Goal: Check status: Check status

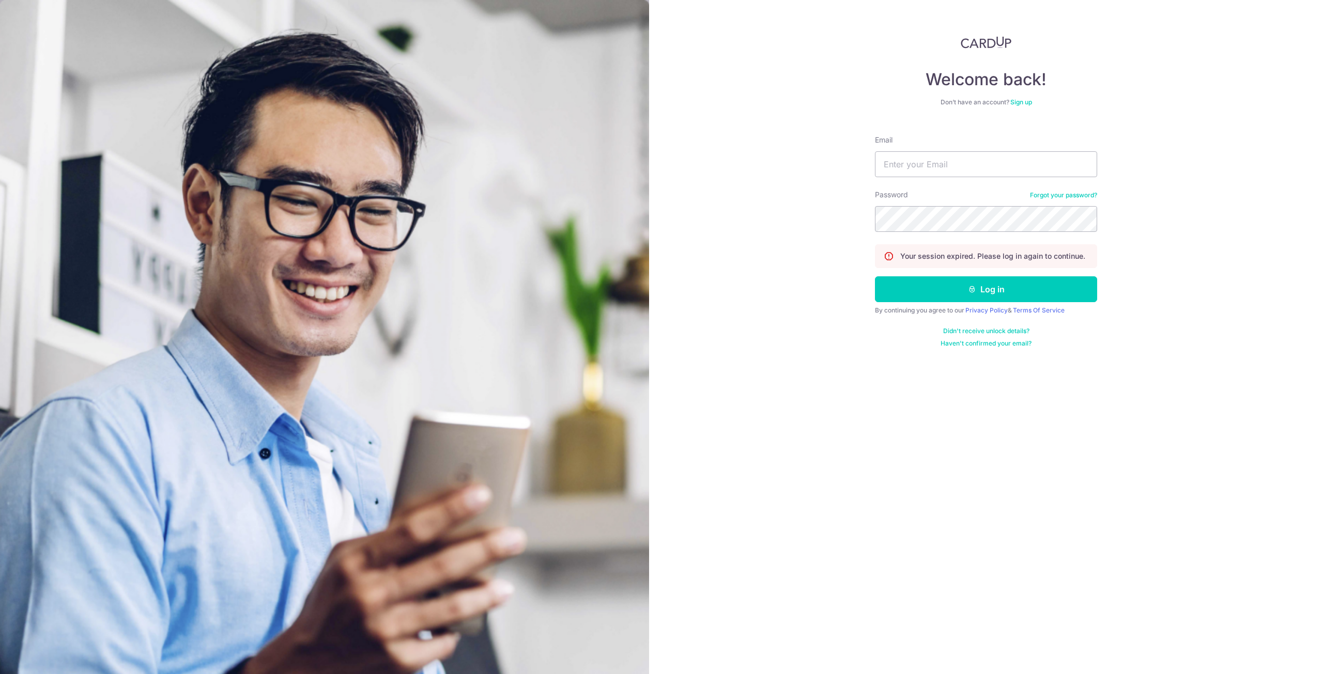
click at [926, 177] on form "Email Password Forgot your password? Your session expired. Please log in again …" at bounding box center [986, 237] width 222 height 221
click at [935, 168] on input "Email" at bounding box center [986, 164] width 222 height 26
type input "[EMAIL_ADDRESS][DOMAIN_NAME]"
click at [875, 276] on button "Log in" at bounding box center [986, 289] width 222 height 26
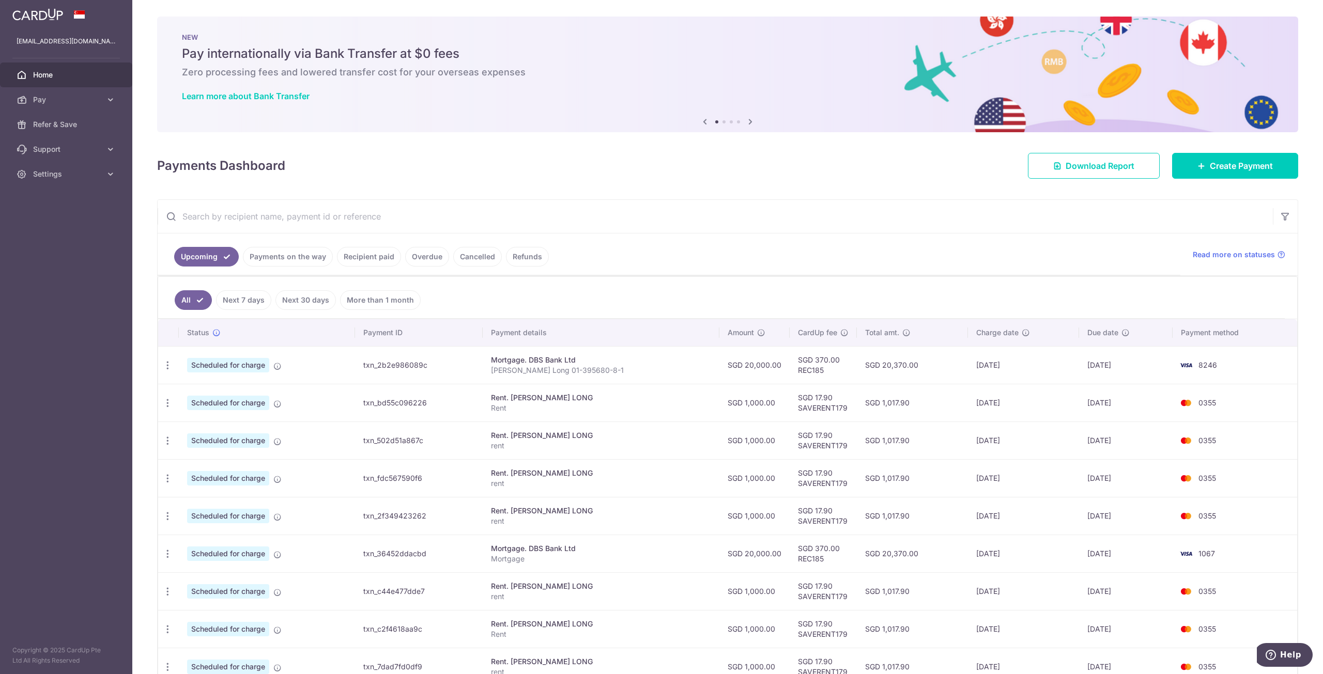
click at [297, 255] on link "Payments on the way" at bounding box center [288, 257] width 90 height 20
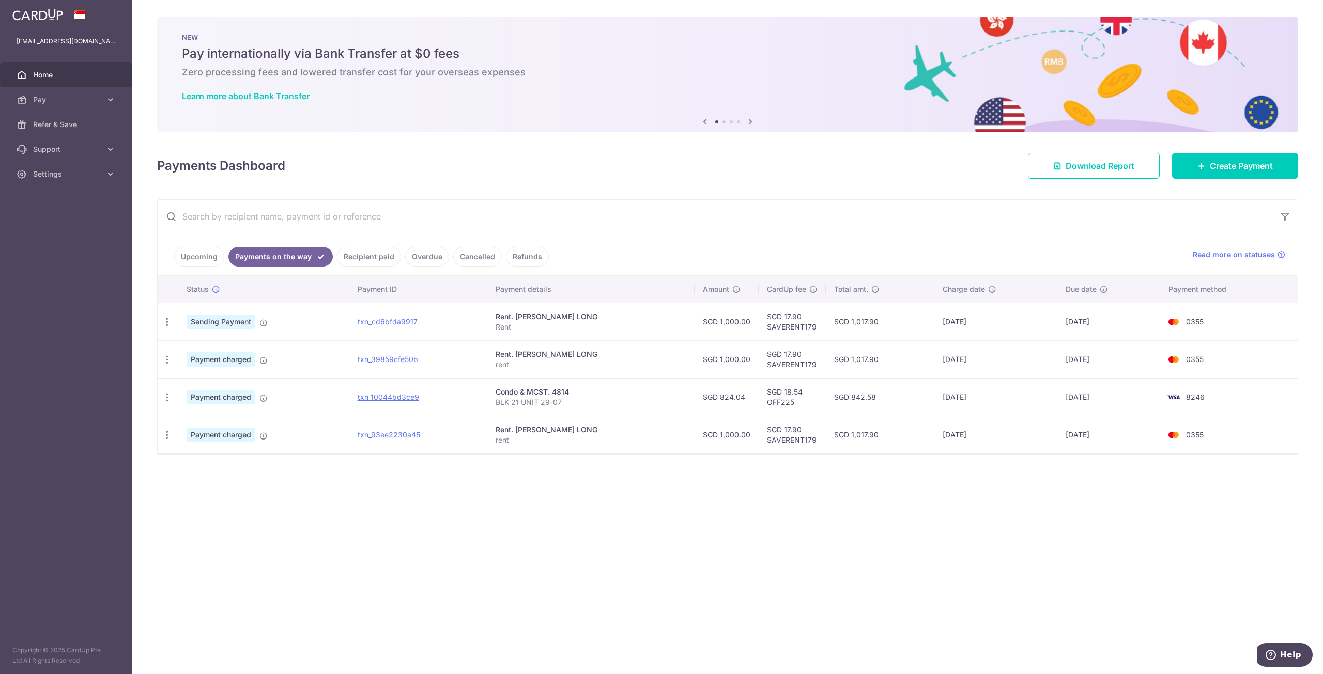
click at [197, 252] on link "Upcoming" at bounding box center [199, 257] width 50 height 20
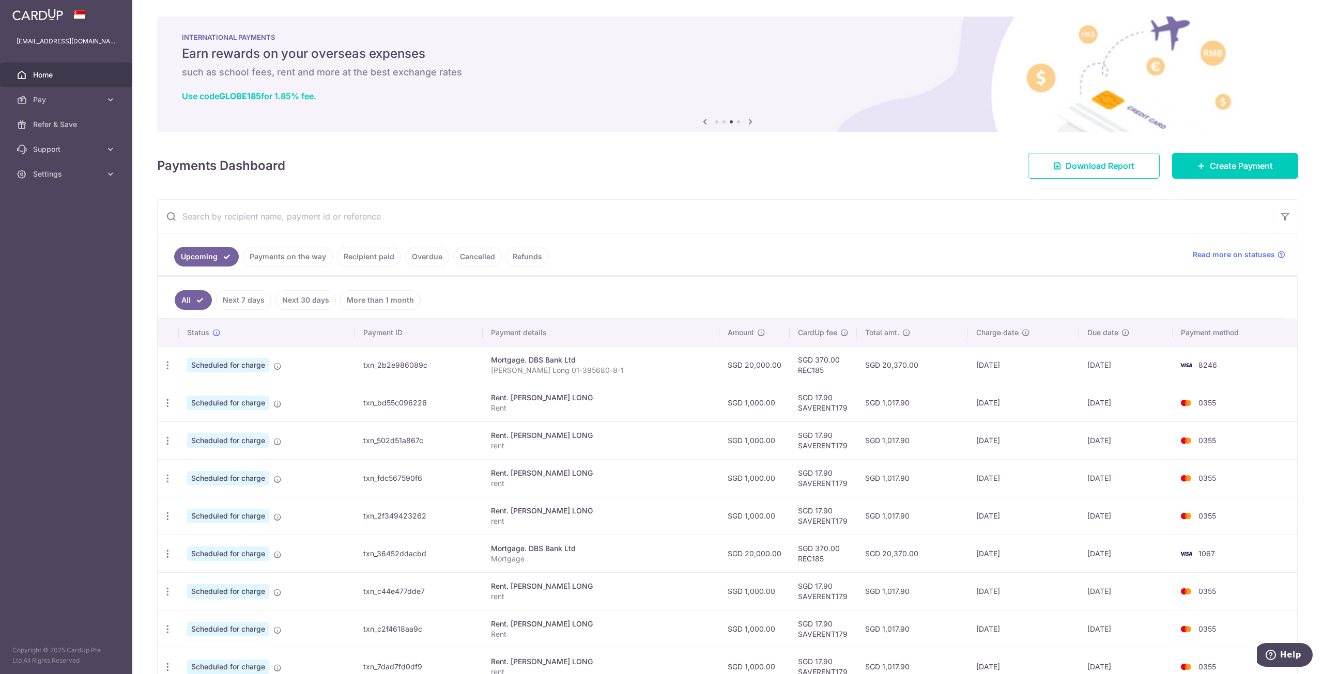
click at [276, 255] on link "Payments on the way" at bounding box center [288, 257] width 90 height 20
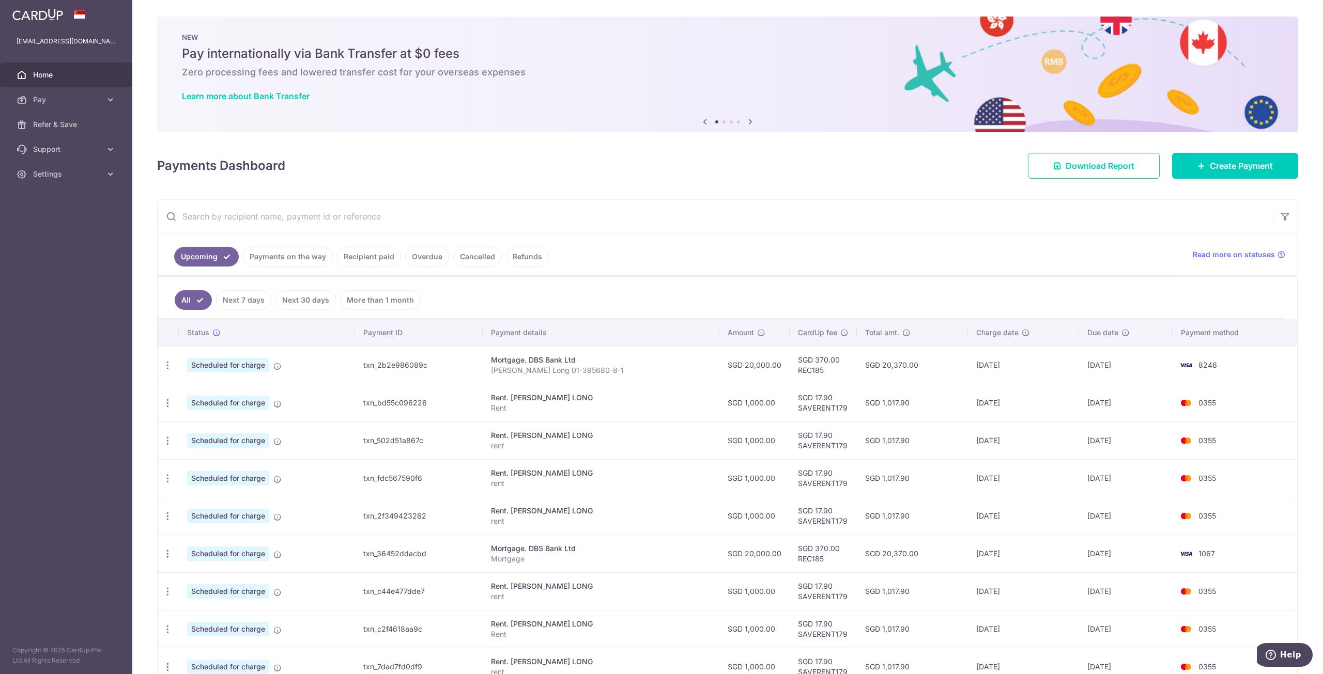
click at [295, 249] on link "Payments on the way" at bounding box center [288, 257] width 90 height 20
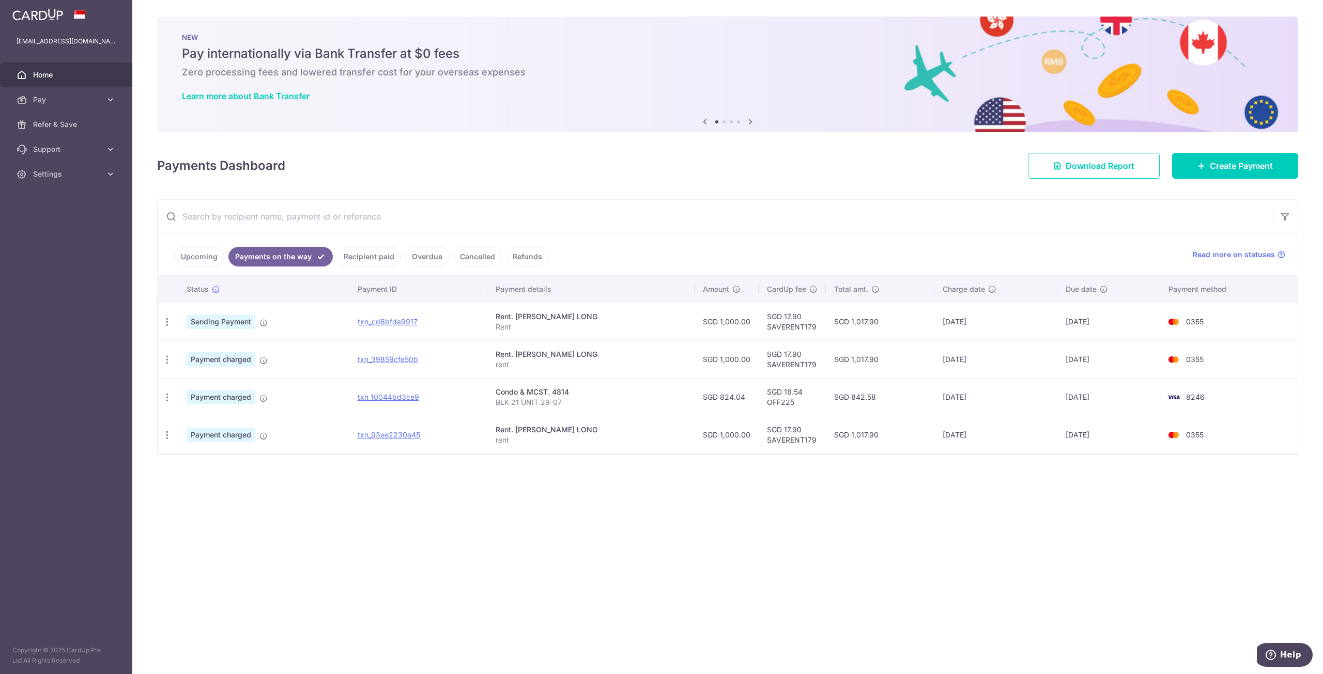
click at [190, 255] on link "Upcoming" at bounding box center [199, 257] width 50 height 20
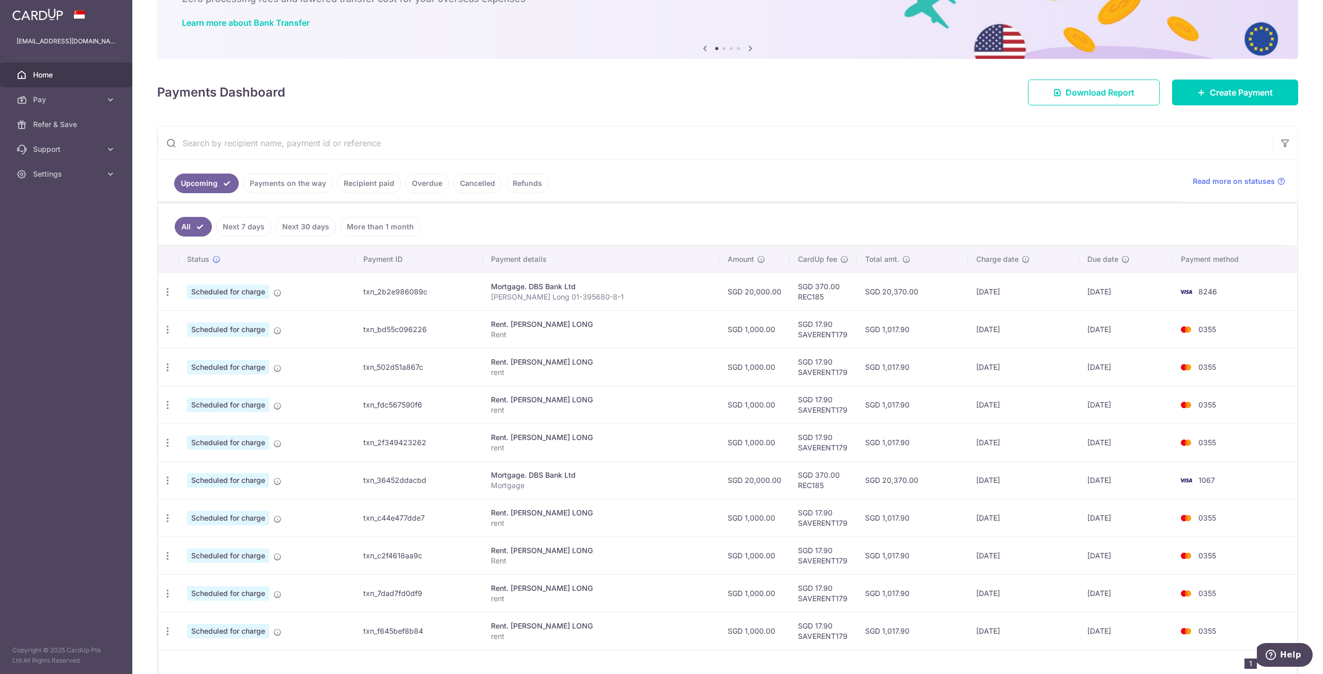
scroll to position [119, 0]
